Goal: Information Seeking & Learning: Learn about a topic

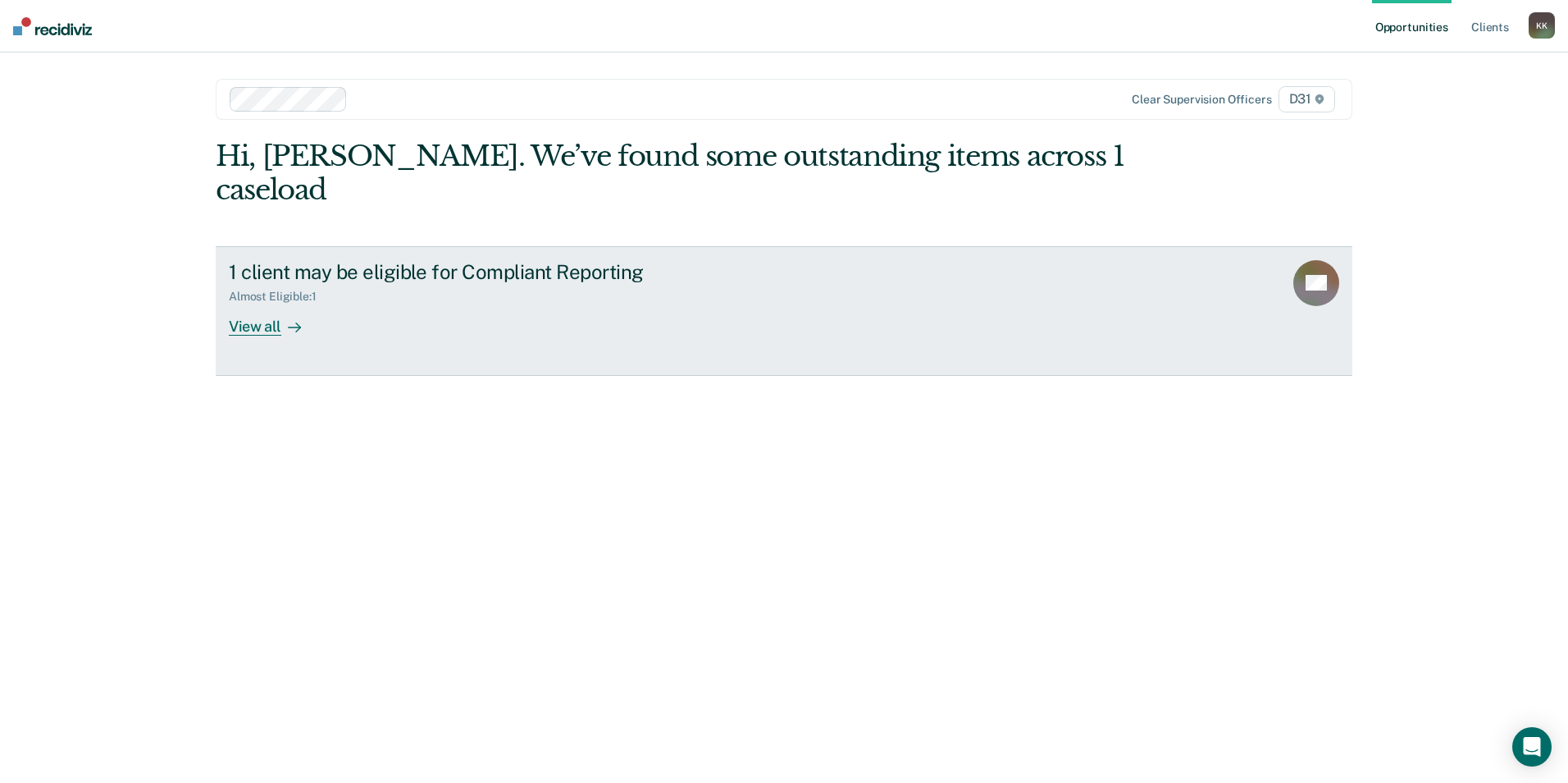
click at [350, 260] on div "1 client may be eligible for Compliant Reporting" at bounding box center [517, 272] width 576 height 24
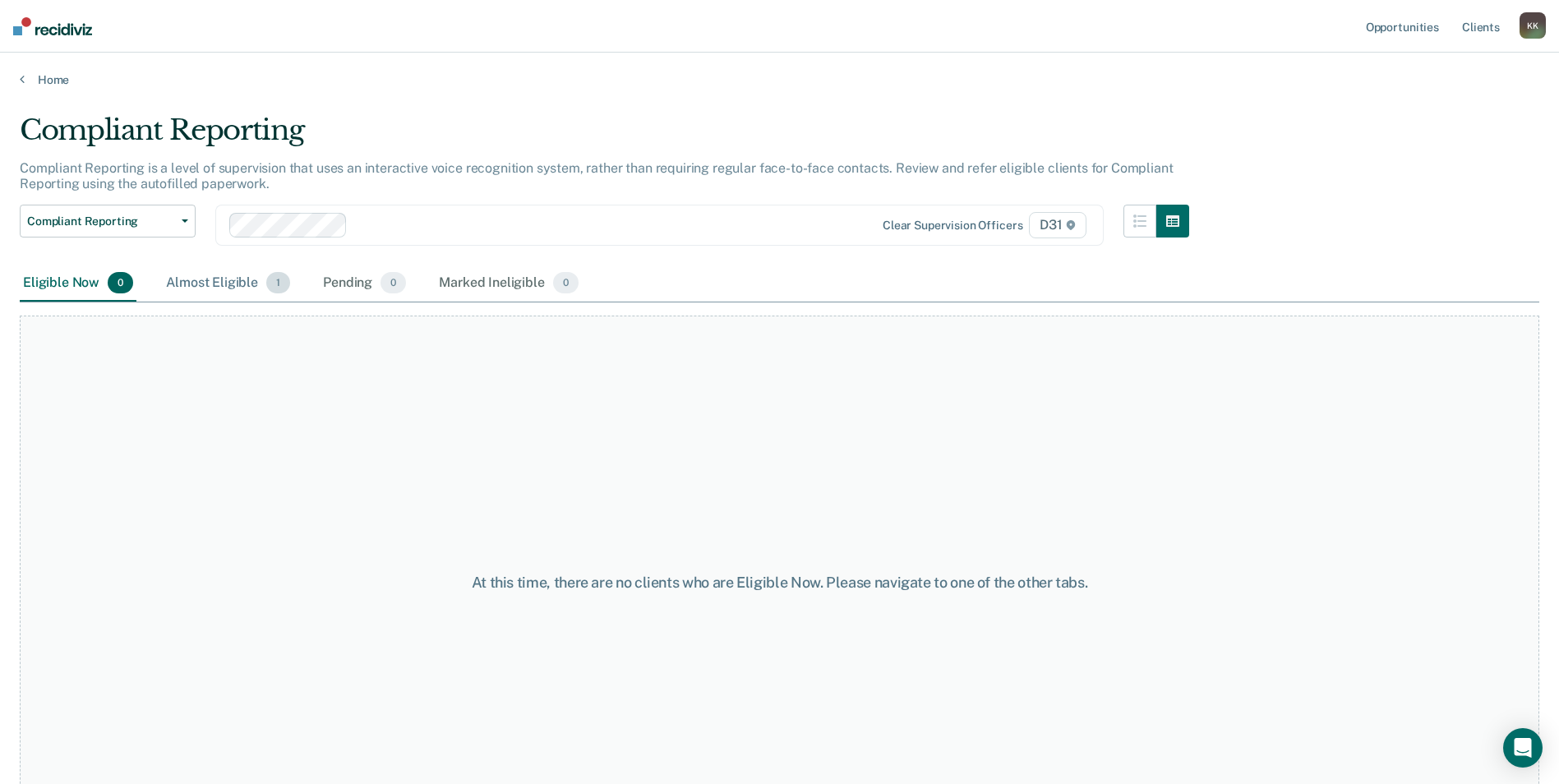
click at [224, 283] on div "Almost Eligible 1" at bounding box center [227, 284] width 130 height 36
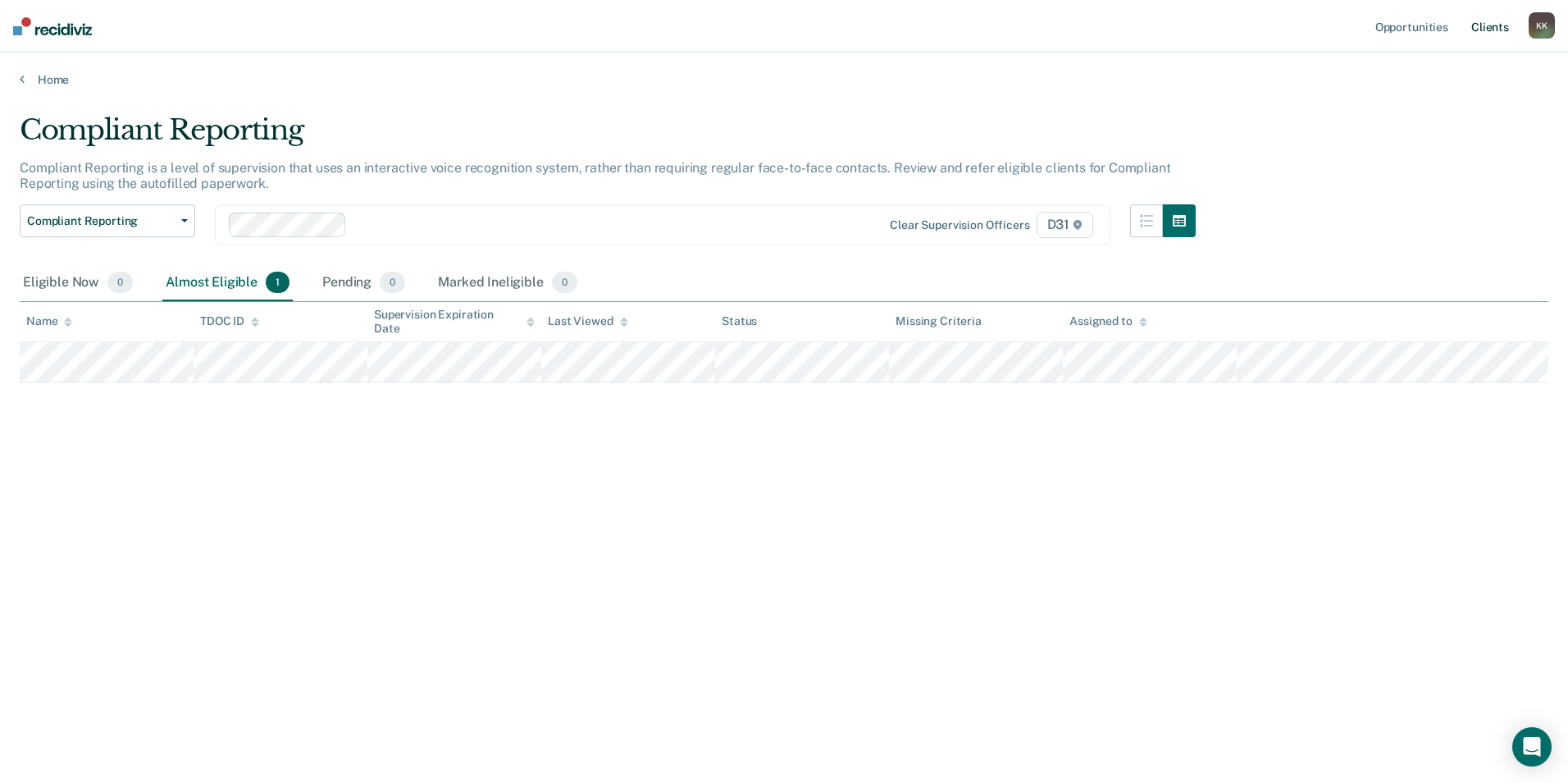
click at [1484, 26] on link "Client s" at bounding box center [1490, 26] width 45 height 53
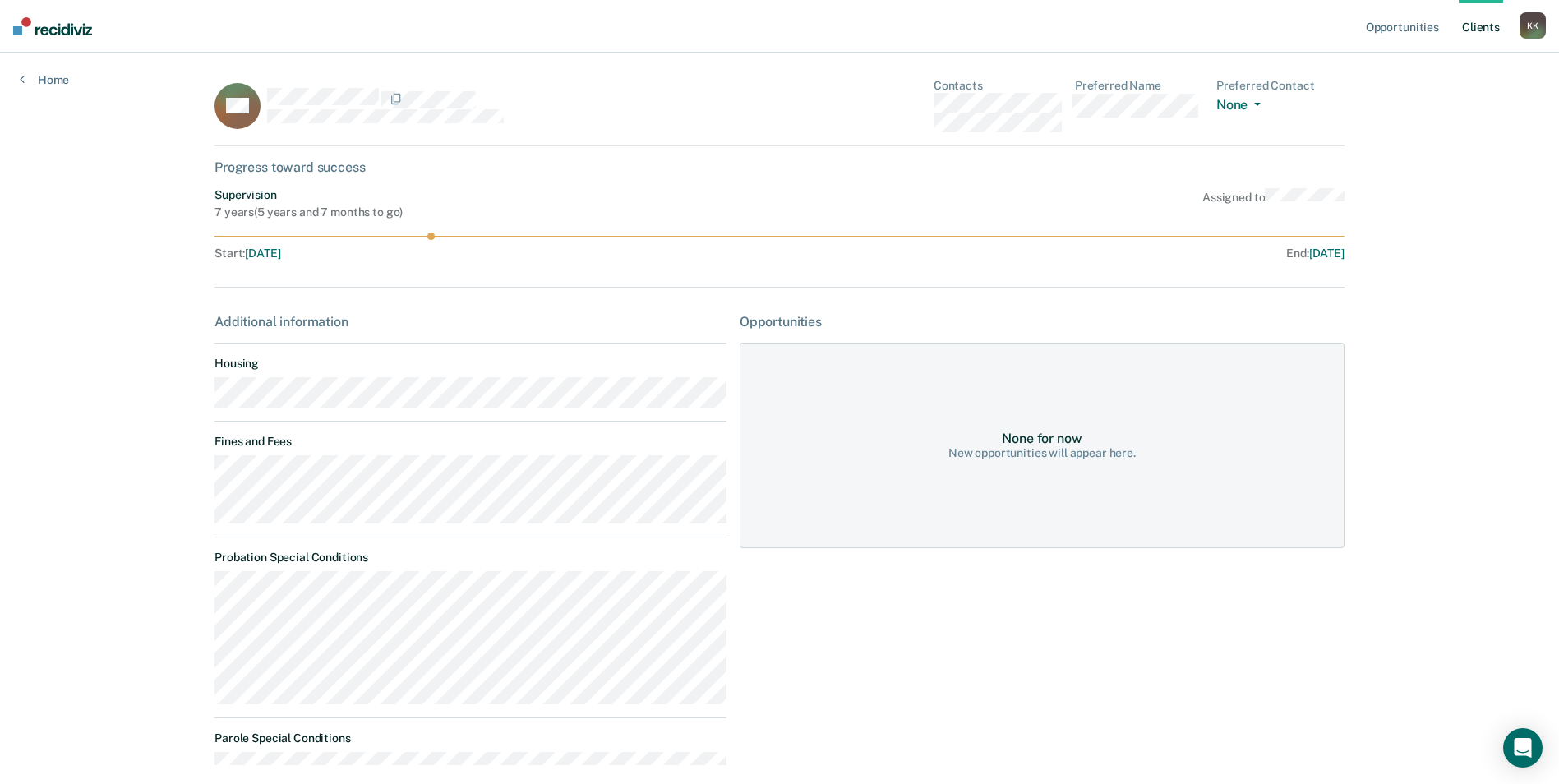
click at [1475, 23] on link "Client s" at bounding box center [1480, 26] width 45 height 53
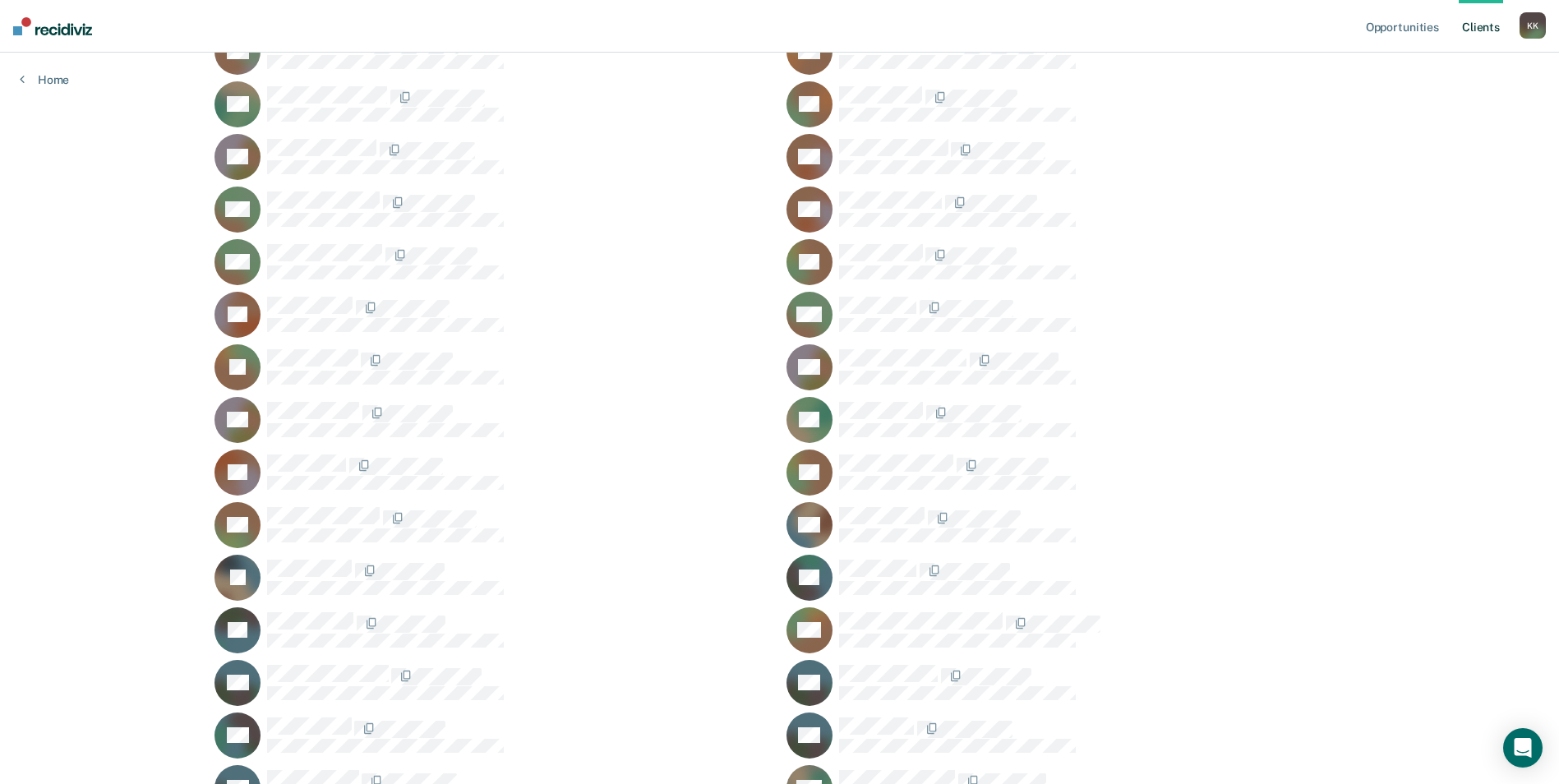
scroll to position [328, 0]
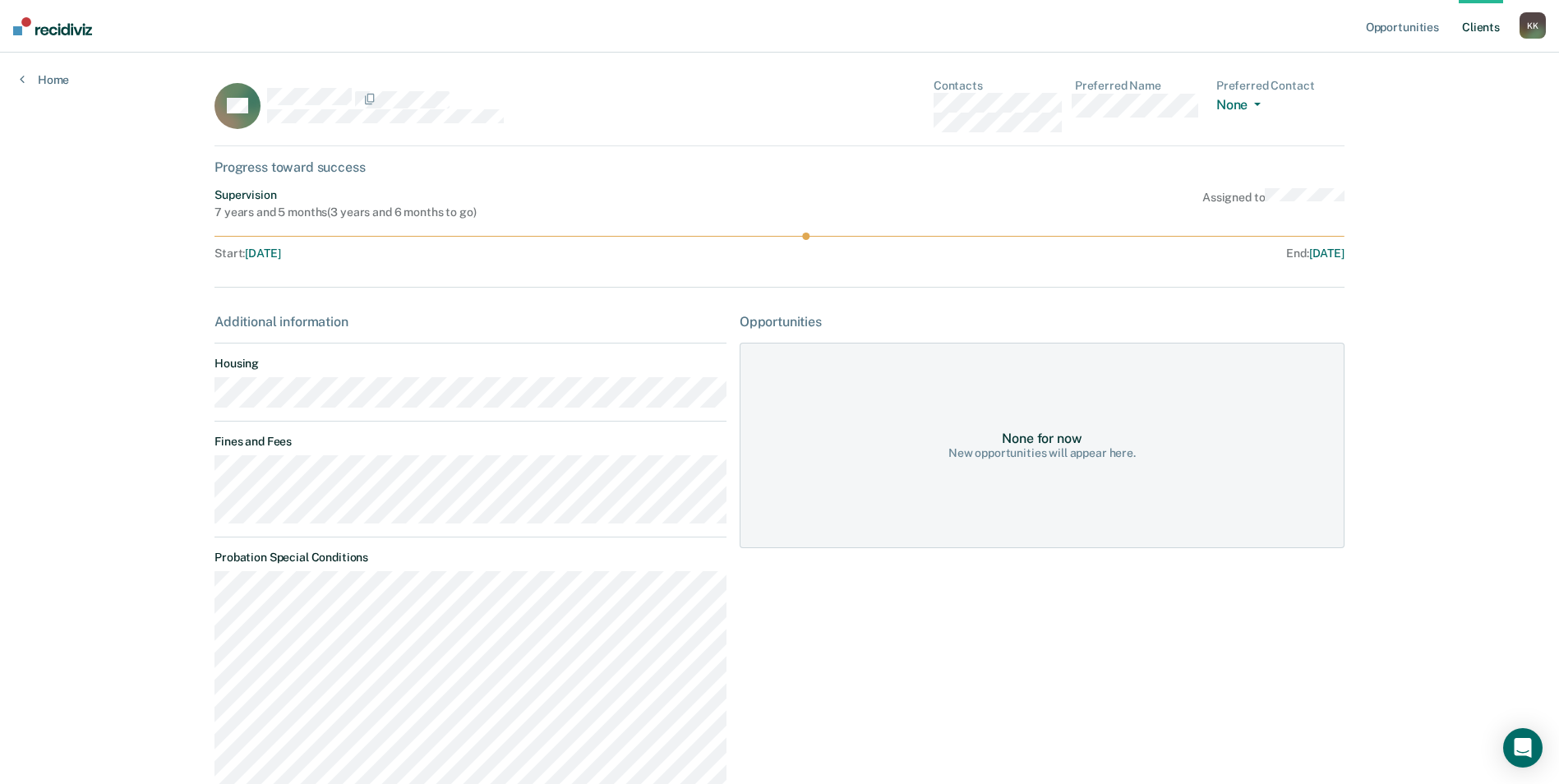
click at [1486, 31] on link "Client s" at bounding box center [1480, 26] width 45 height 53
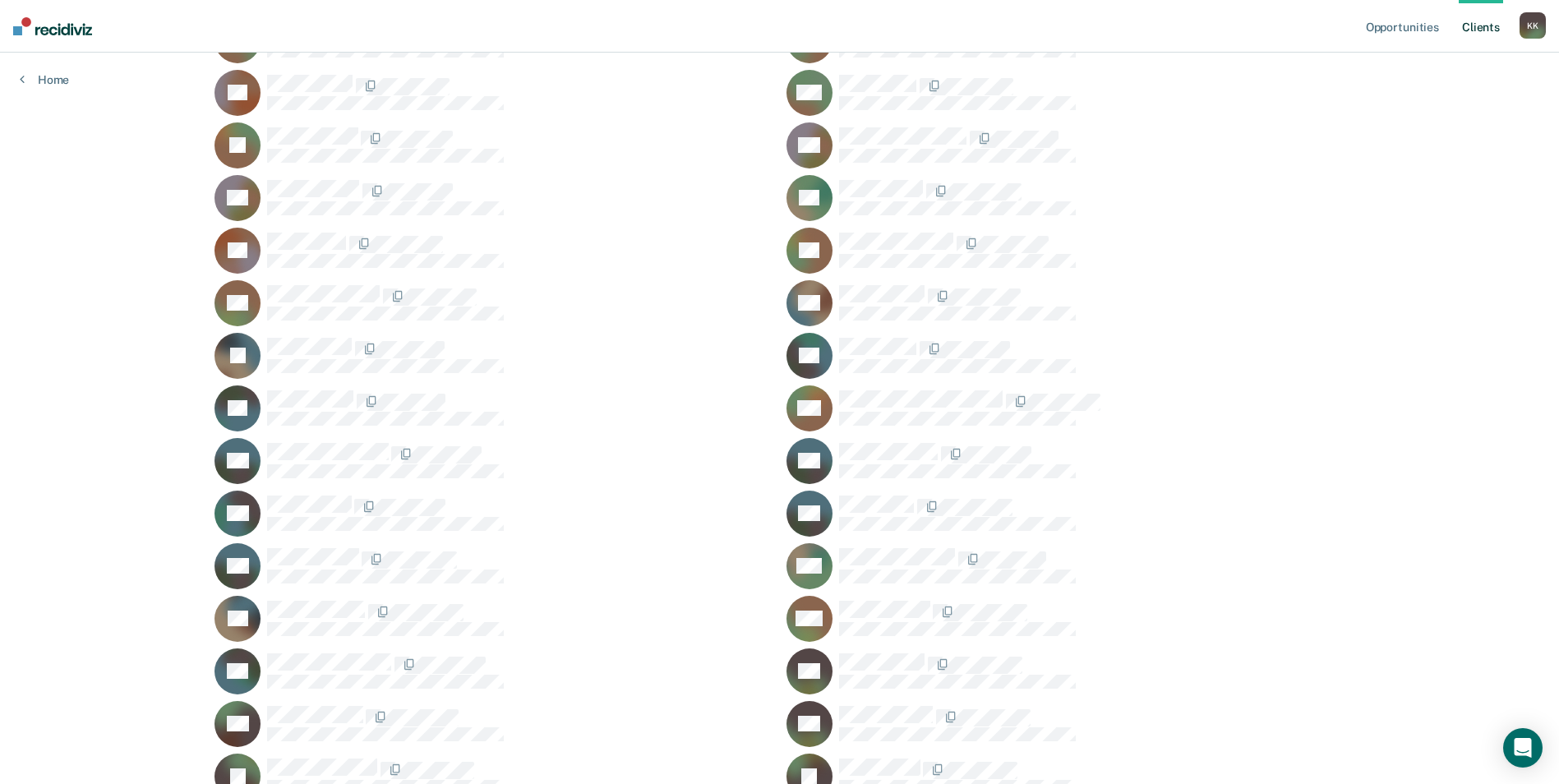
scroll to position [575, 0]
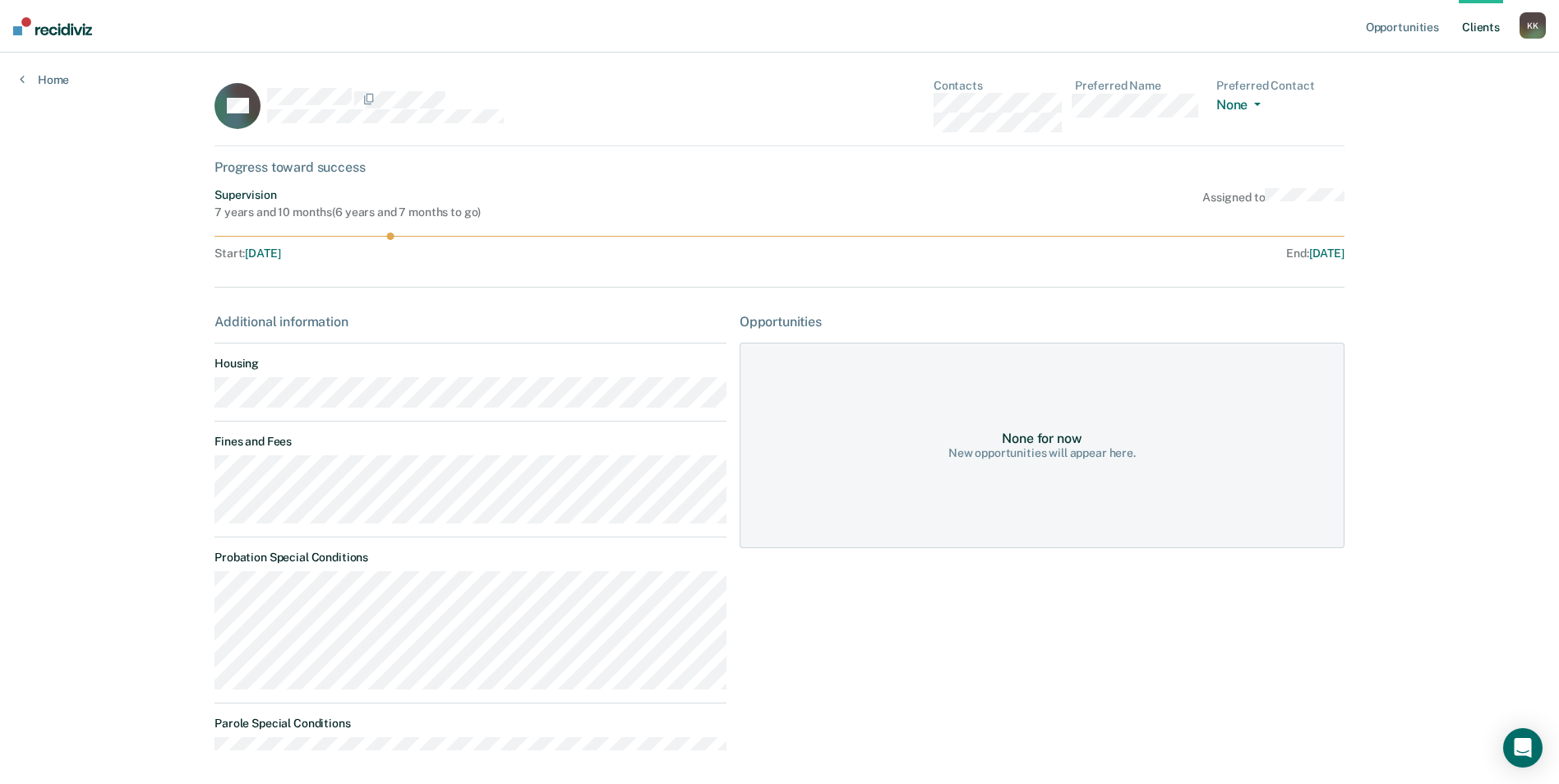
click at [1492, 26] on link "Client s" at bounding box center [1480, 26] width 45 height 53
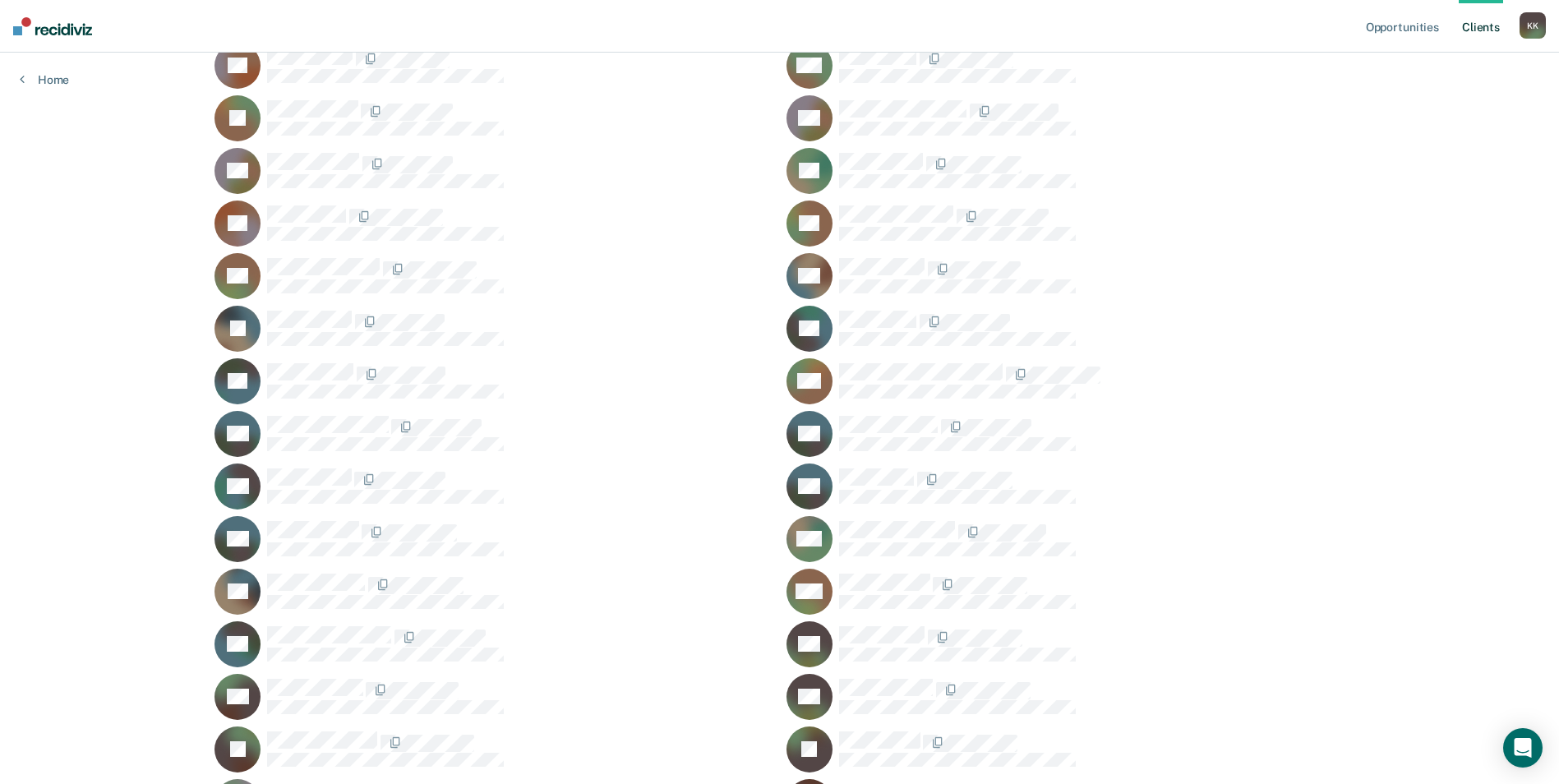
scroll to position [657, 0]
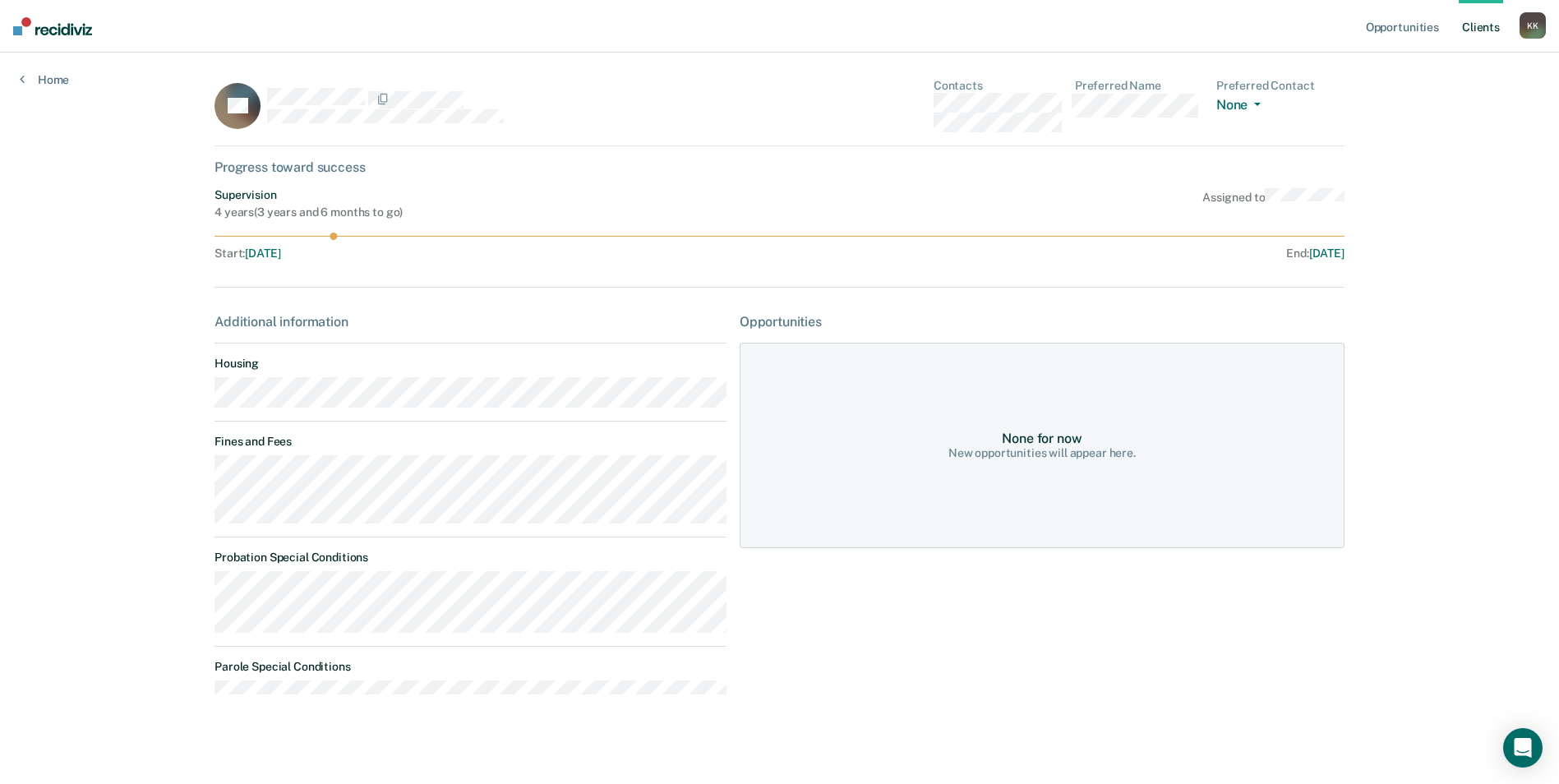
click at [1491, 26] on link "Client s" at bounding box center [1480, 26] width 45 height 53
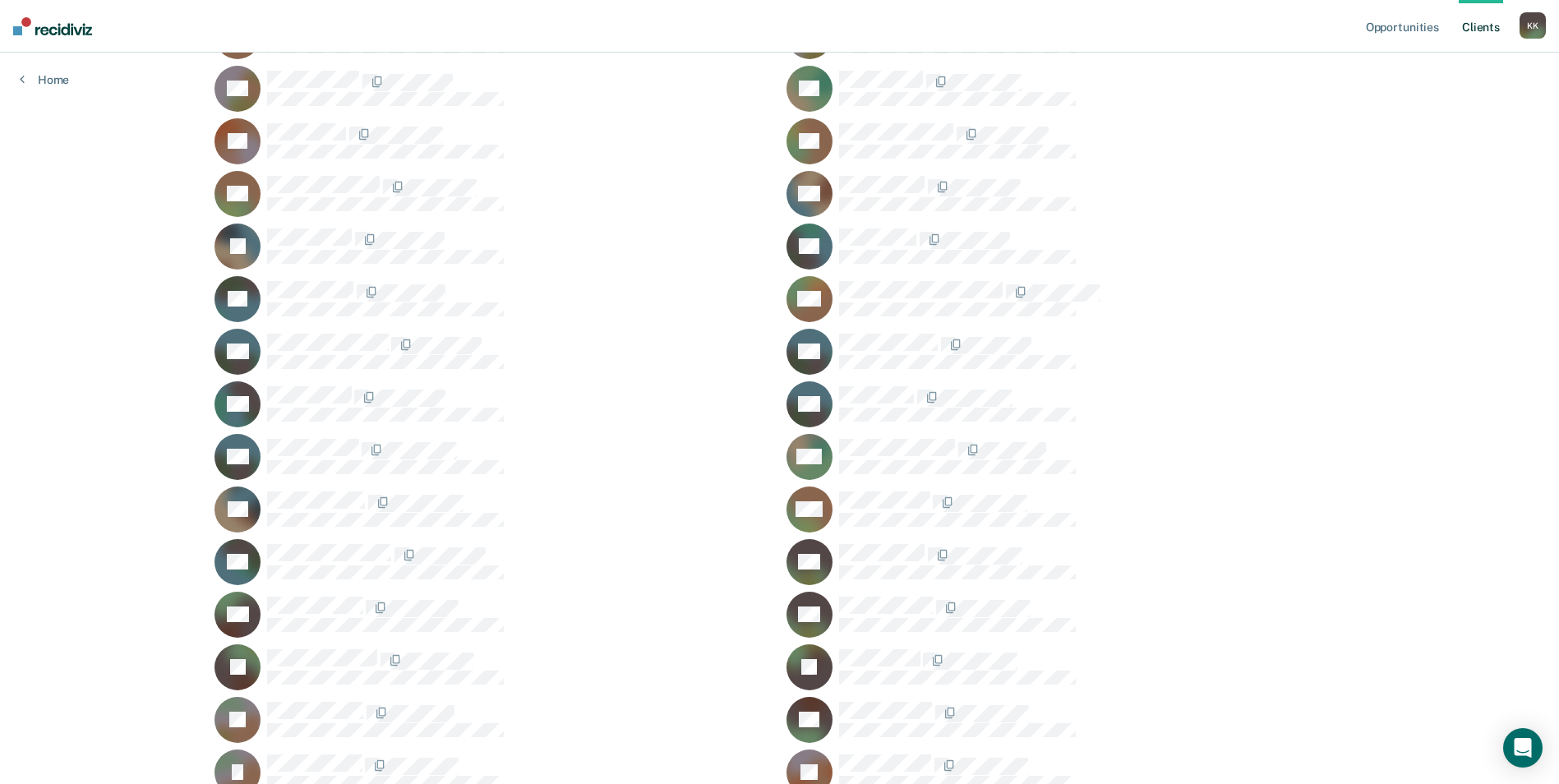
scroll to position [739, 0]
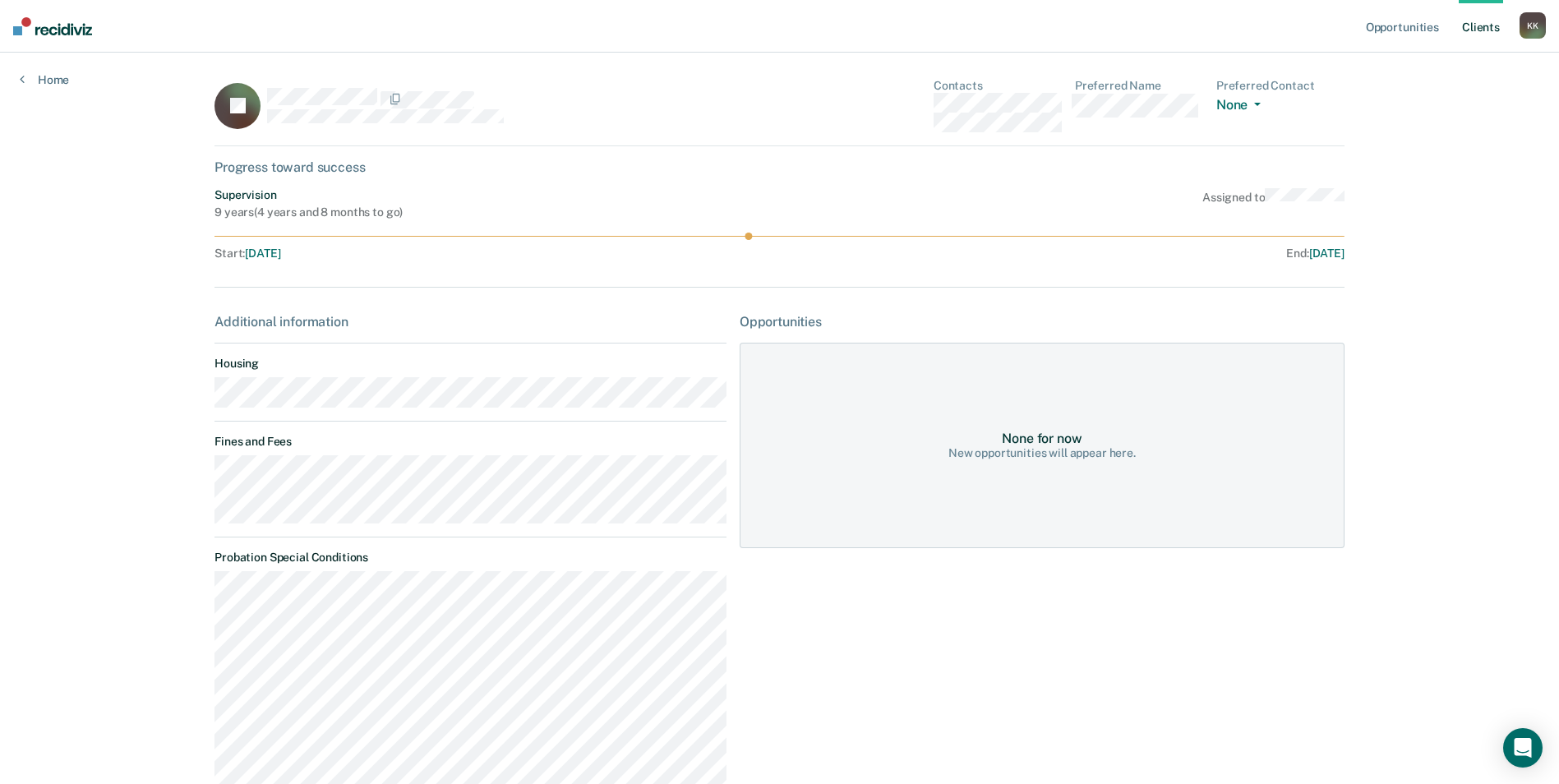
click at [1275, 687] on div "Opportunities None for now New opportunities will appear here." at bounding box center [1042, 588] width 605 height 550
click at [1482, 20] on link "Client s" at bounding box center [1480, 26] width 45 height 53
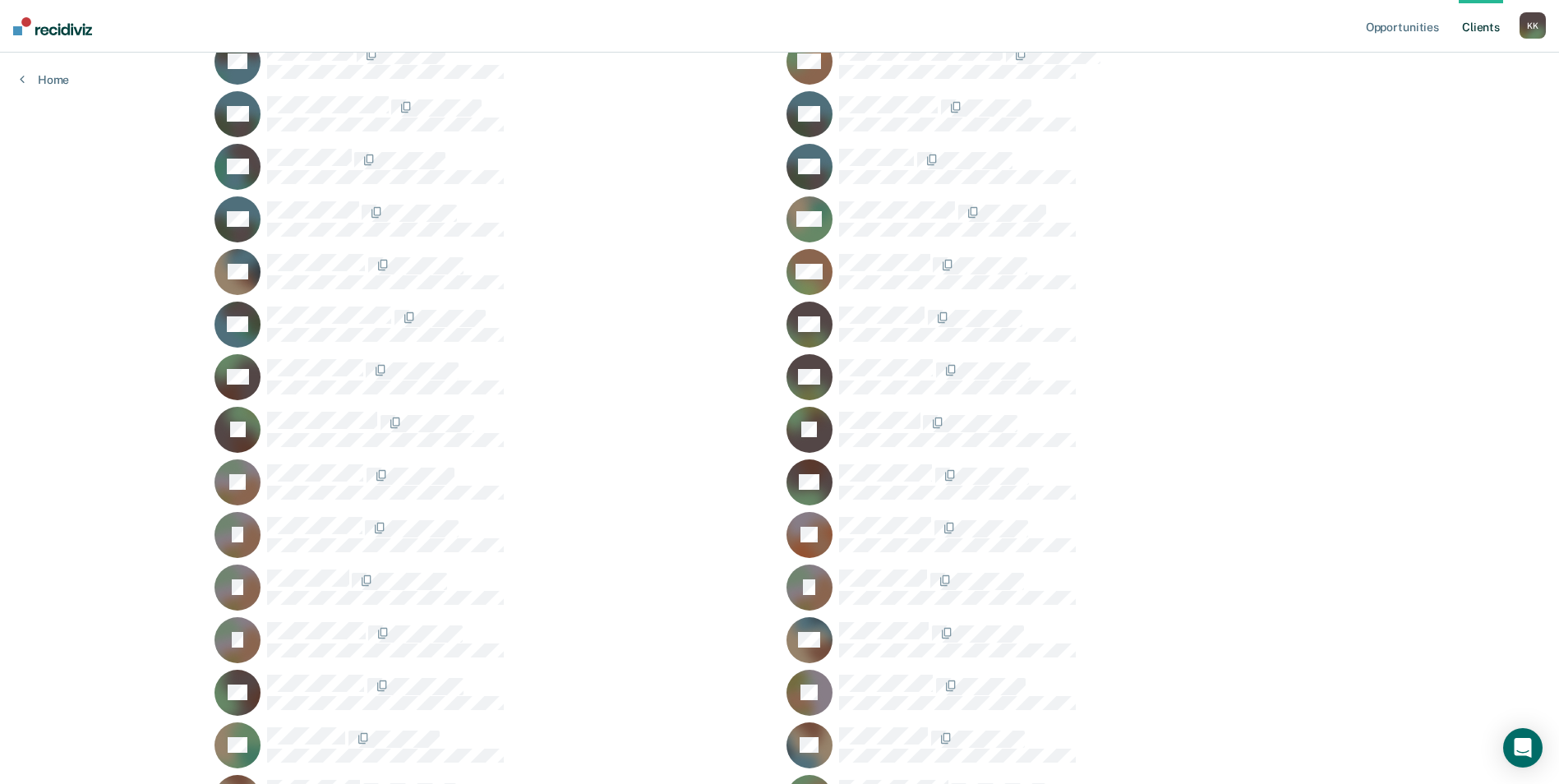
scroll to position [903, 0]
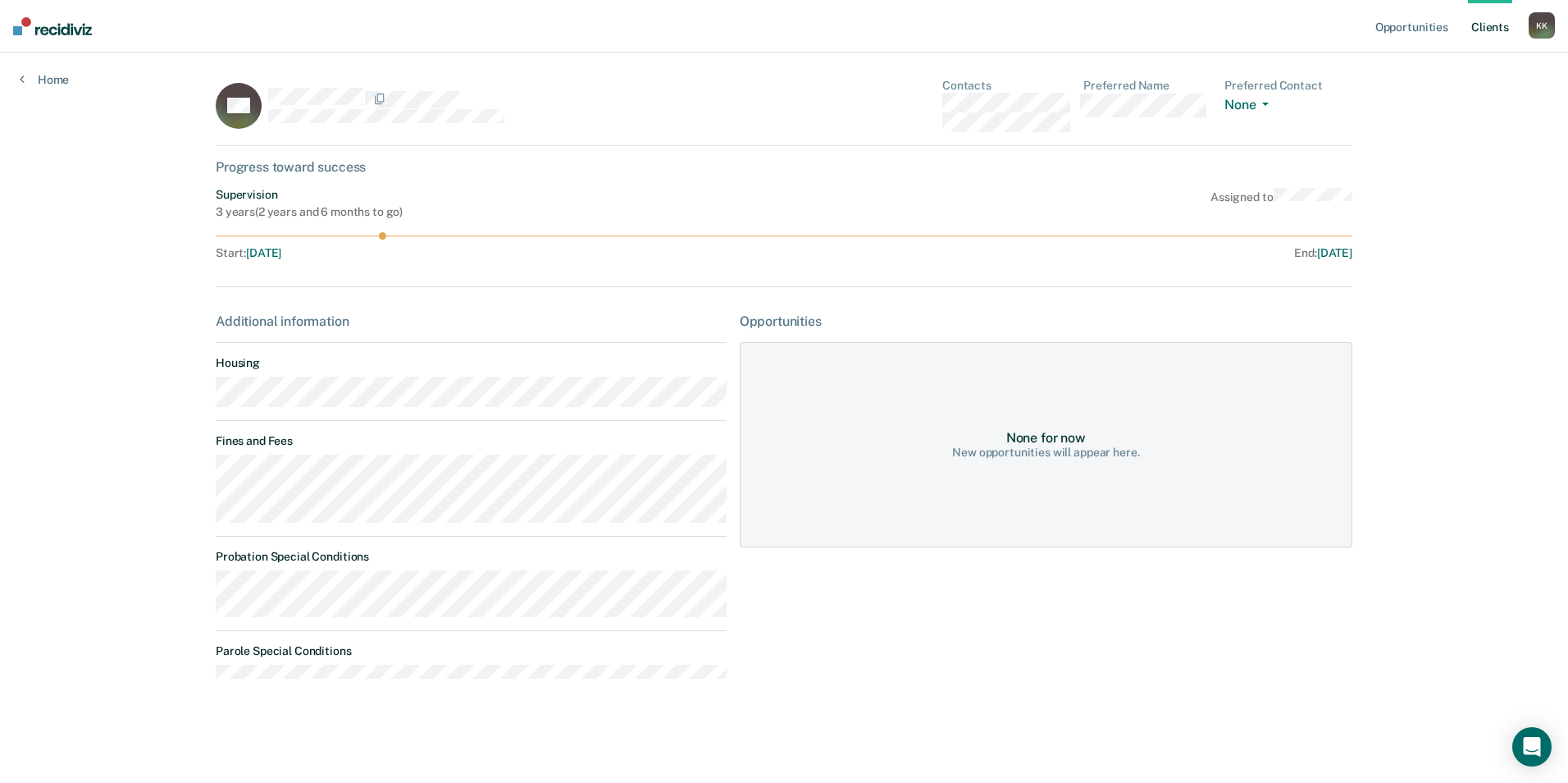
drag, startPoint x: 241, startPoint y: 249, endPoint x: 347, endPoint y: 265, distance: 107.2
click at [347, 265] on div "KH Contacts Preferred Name Preferred Contact None Call Text Email None Progress…" at bounding box center [784, 394] width 1137 height 632
drag, startPoint x: 347, startPoint y: 265, endPoint x: 344, endPoint y: 292, distance: 27.2
click at [344, 292] on div "KH Contacts Preferred Name Preferred Contact None Call Text Email None Progress…" at bounding box center [784, 394] width 1137 height 632
click at [1485, 24] on link "Client s" at bounding box center [1490, 26] width 45 height 53
